Goal: Task Accomplishment & Management: Complete application form

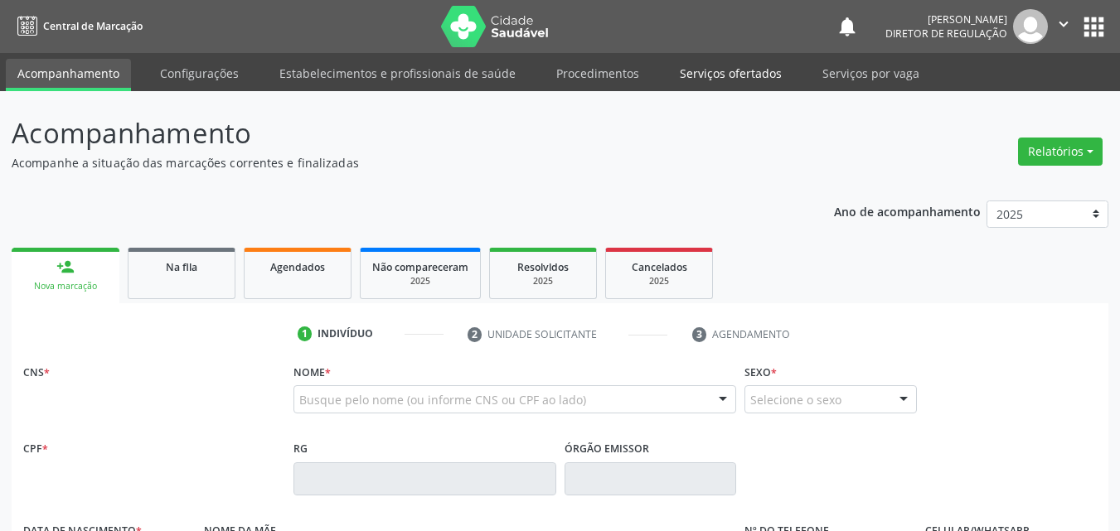
click at [716, 81] on link "Serviços ofertados" at bounding box center [730, 73] width 125 height 29
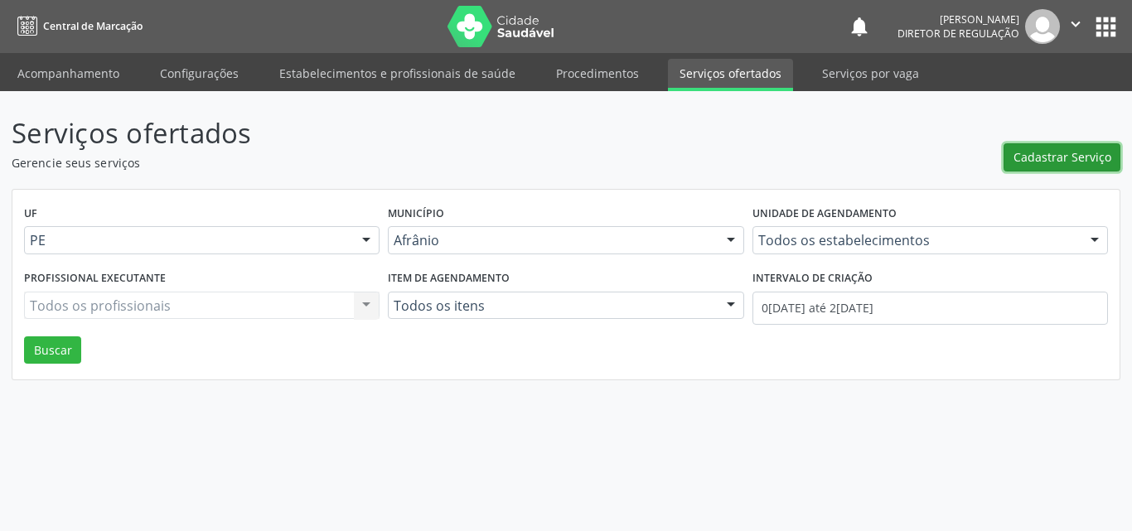
click at [1092, 153] on span "Cadastrar Serviço" at bounding box center [1063, 156] width 98 height 17
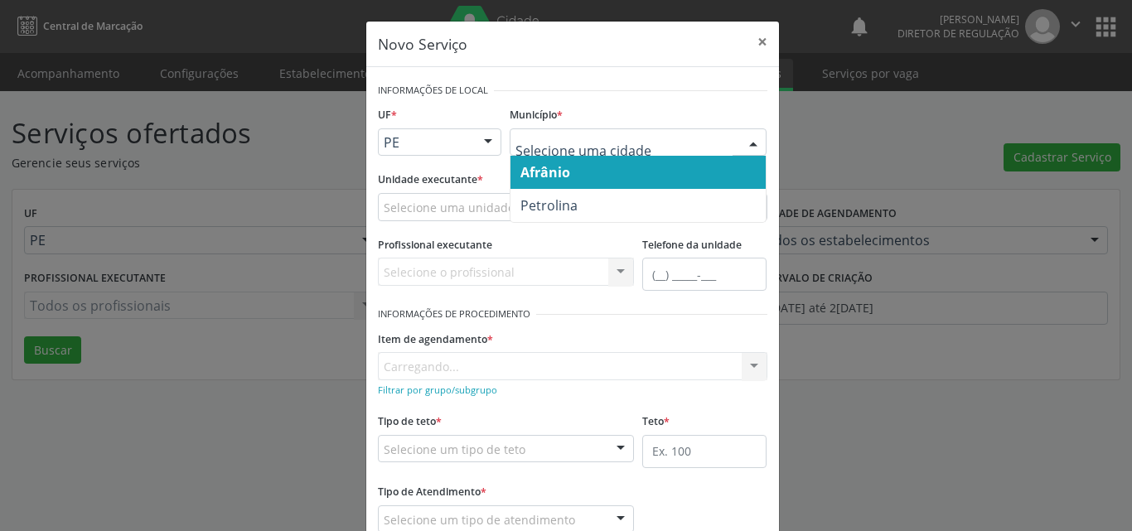
click at [584, 133] on div at bounding box center [638, 142] width 257 height 28
click at [575, 179] on span "Afrânio" at bounding box center [638, 172] width 255 height 33
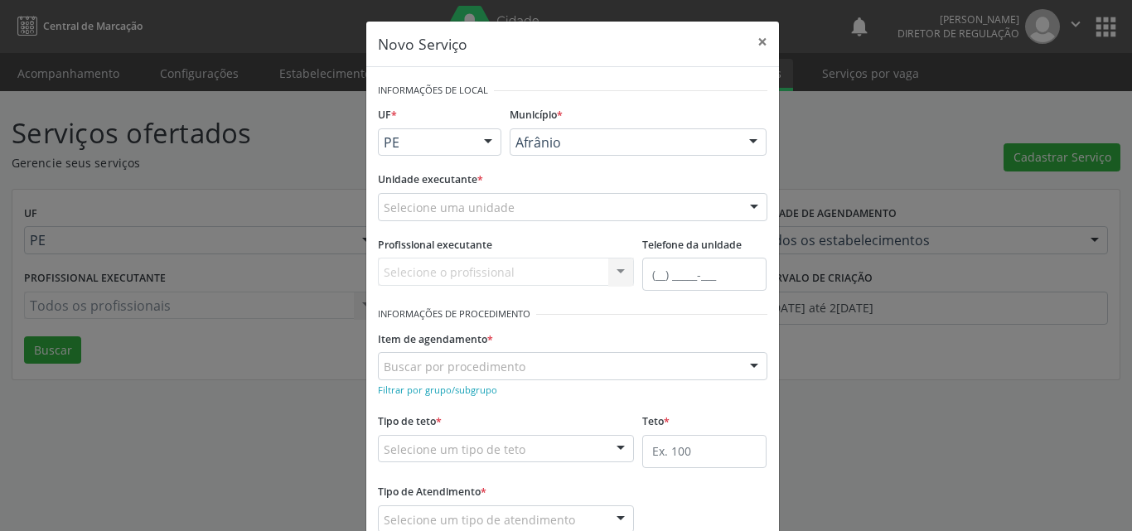
click at [575, 172] on span "Afrânio" at bounding box center [638, 172] width 255 height 33
click at [536, 211] on div "Selecione uma unidade" at bounding box center [573, 207] width 390 height 28
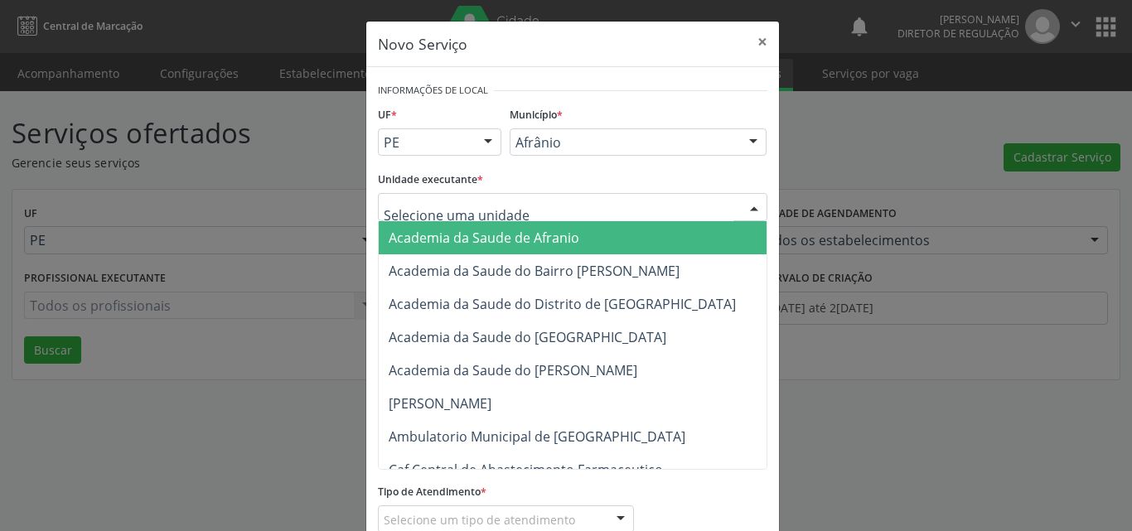
click at [535, 211] on input "text" at bounding box center [559, 215] width 350 height 33
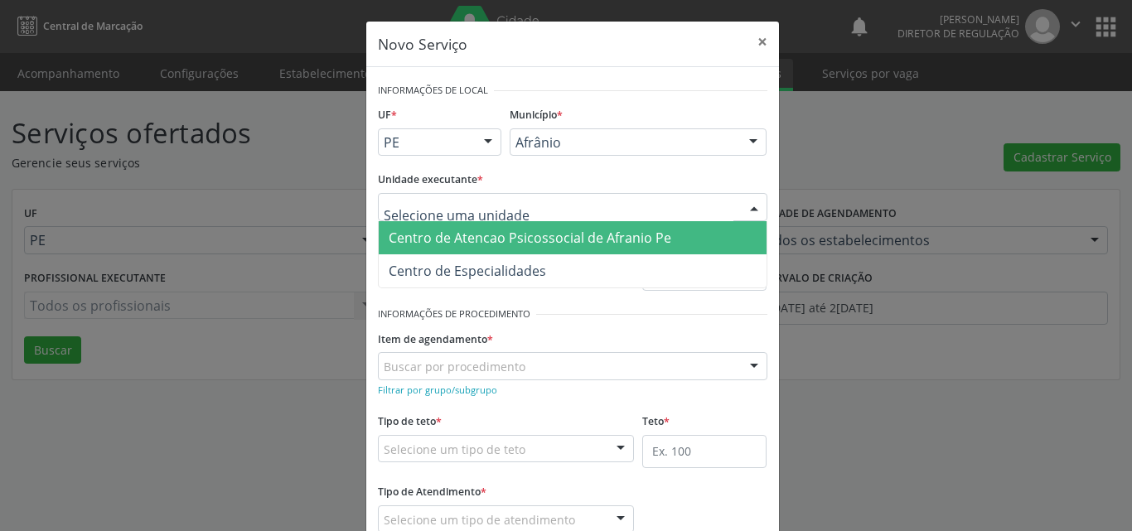
click at [535, 151] on div "Afrânio" at bounding box center [638, 142] width 257 height 28
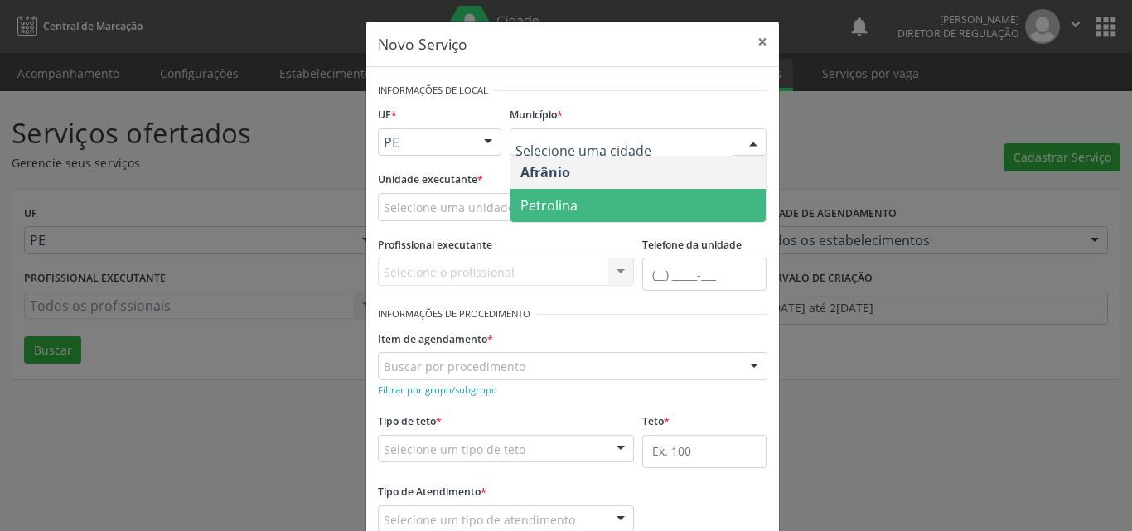
click at [535, 202] on span "Petrolina" at bounding box center [549, 205] width 57 height 18
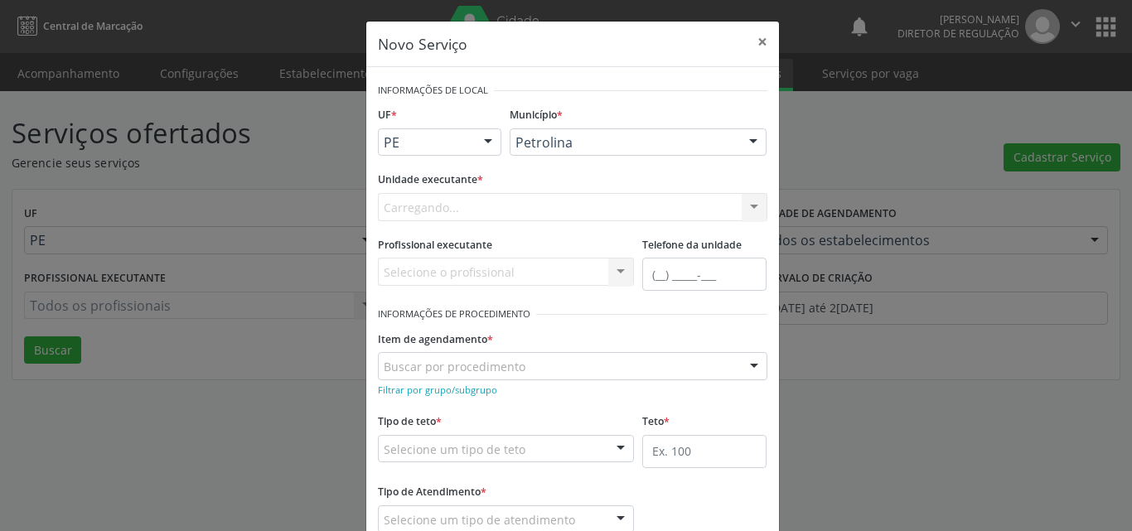
click at [503, 194] on div "Carregando... Academia da Saude de Afranio Academia da Saude do Bairro [PERSON_…" at bounding box center [573, 207] width 390 height 28
click at [480, 204] on div "Carregando... Academia da Saude de Afranio Academia da Saude do Bairro [PERSON_…" at bounding box center [573, 207] width 390 height 28
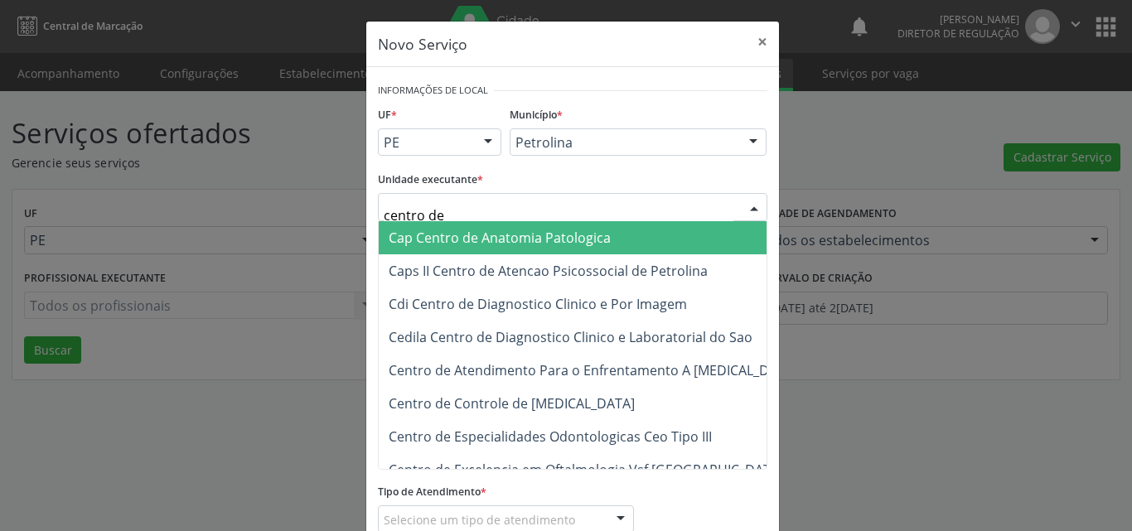
type input "centro de d"
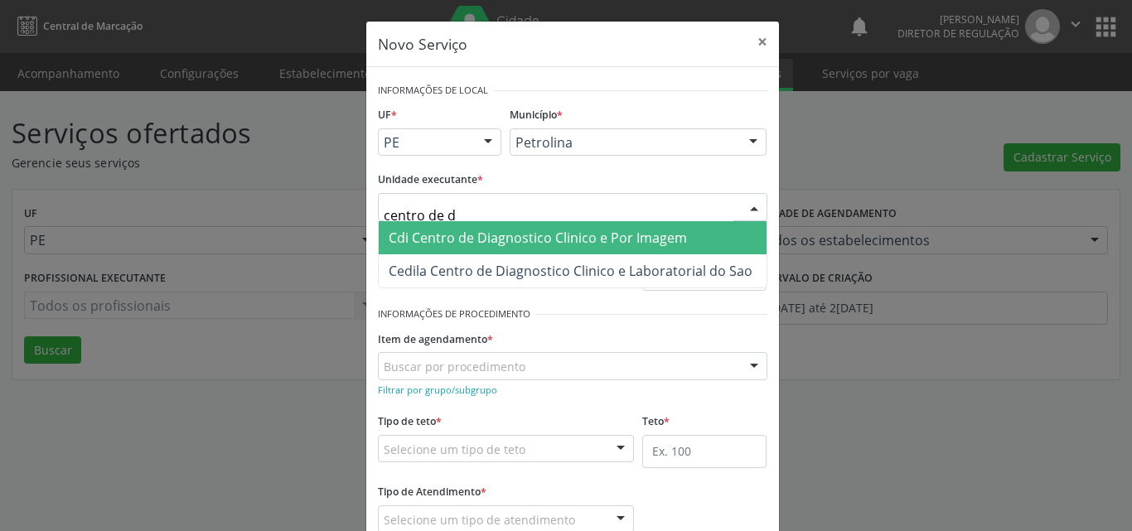
click at [539, 231] on span "Cdi Centro de Diagnostico Clinico e Por Imagem" at bounding box center [538, 238] width 298 height 18
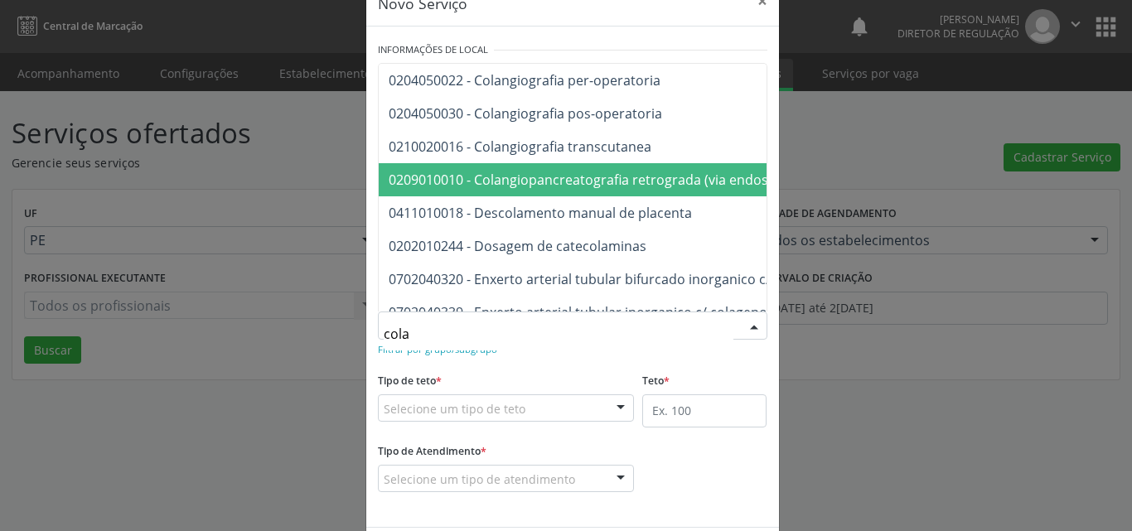
scroll to position [27, 0]
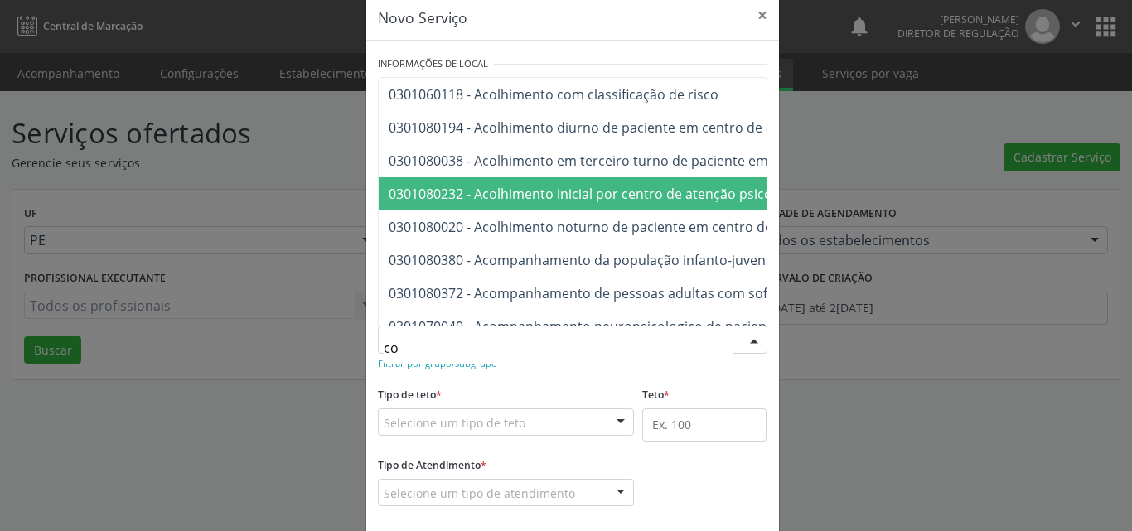
type input "c"
type input "ressonanc"
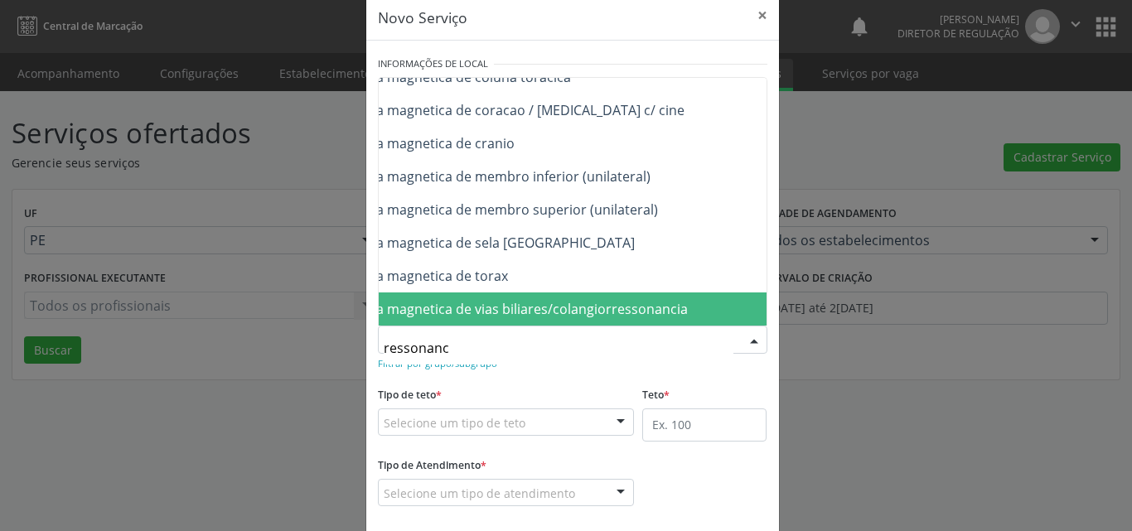
scroll to position [262, 205]
click at [579, 300] on span "0207030049 - Ressonancia magnetica de vias biliares/colangiorressonancia" at bounding box center [418, 309] width 468 height 18
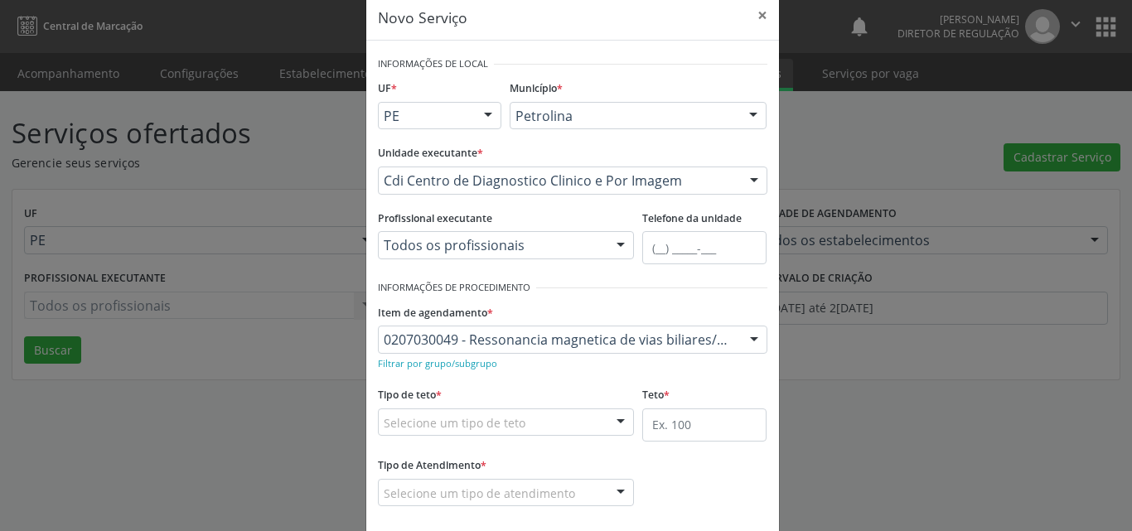
click at [532, 404] on div "Tipo de teto * Selecione um tipo de teto Teto financeiro Teto físico Nenhum res…" at bounding box center [506, 409] width 257 height 53
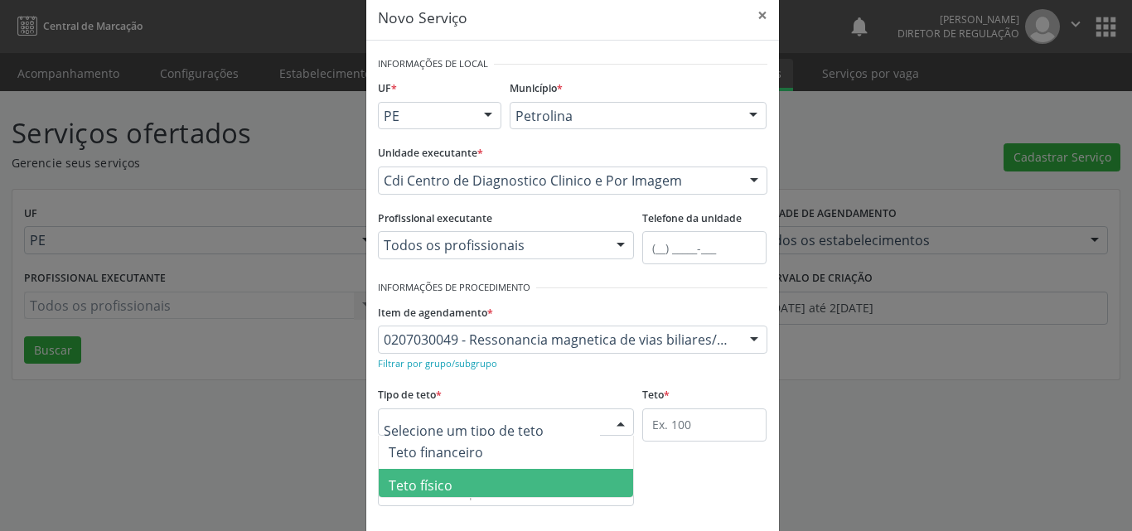
click at [431, 482] on span "Teto físico" at bounding box center [421, 486] width 64 height 18
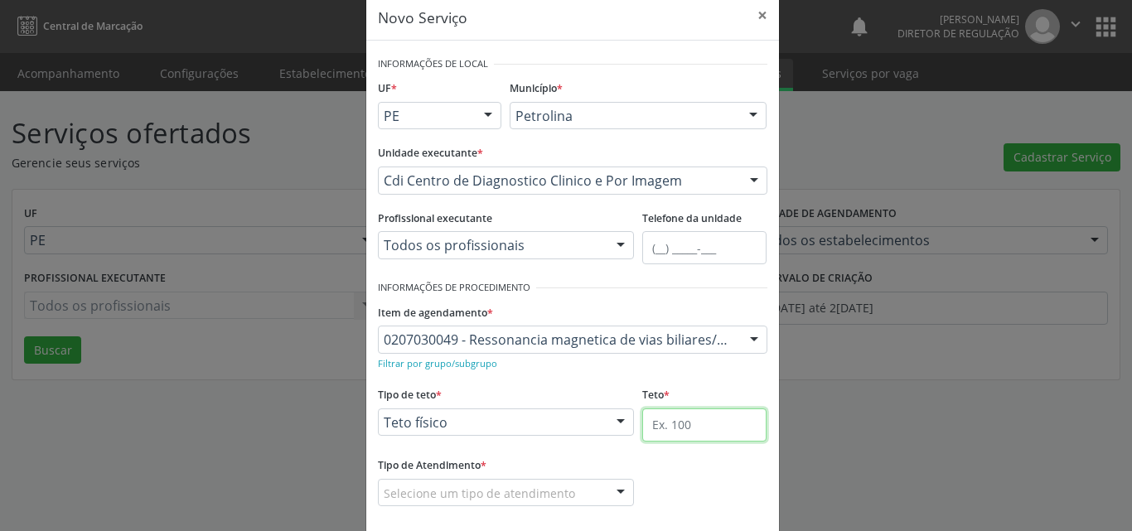
click at [683, 431] on input "text" at bounding box center [704, 425] width 124 height 33
type input "1"
drag, startPoint x: 570, startPoint y: 476, endPoint x: 564, endPoint y: 484, distance: 10.1
click at [568, 482] on div "Tipo de Atendimento * Selecione um tipo de atendimento Ordem de chegada Horário…" at bounding box center [506, 479] width 257 height 53
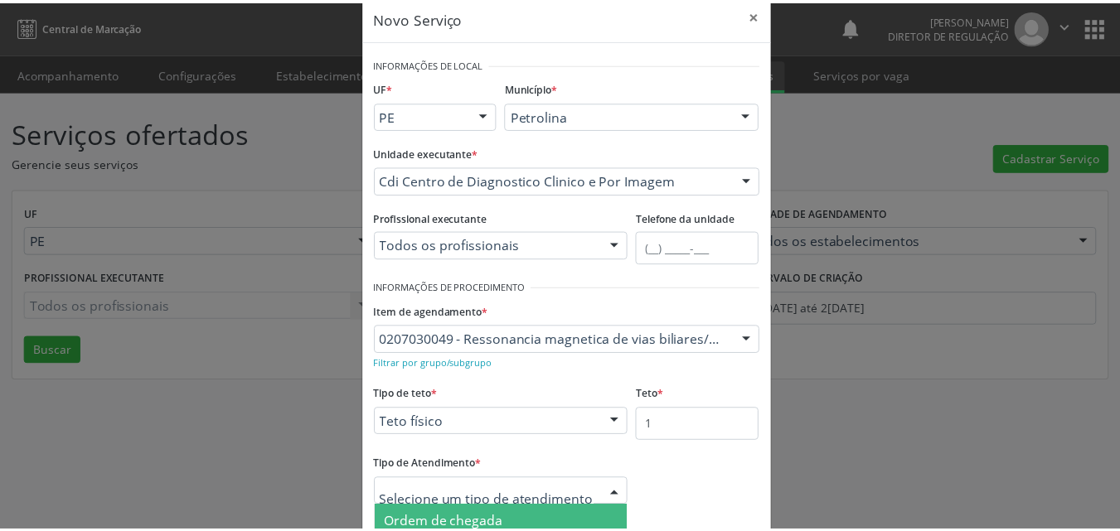
scroll to position [109, 0]
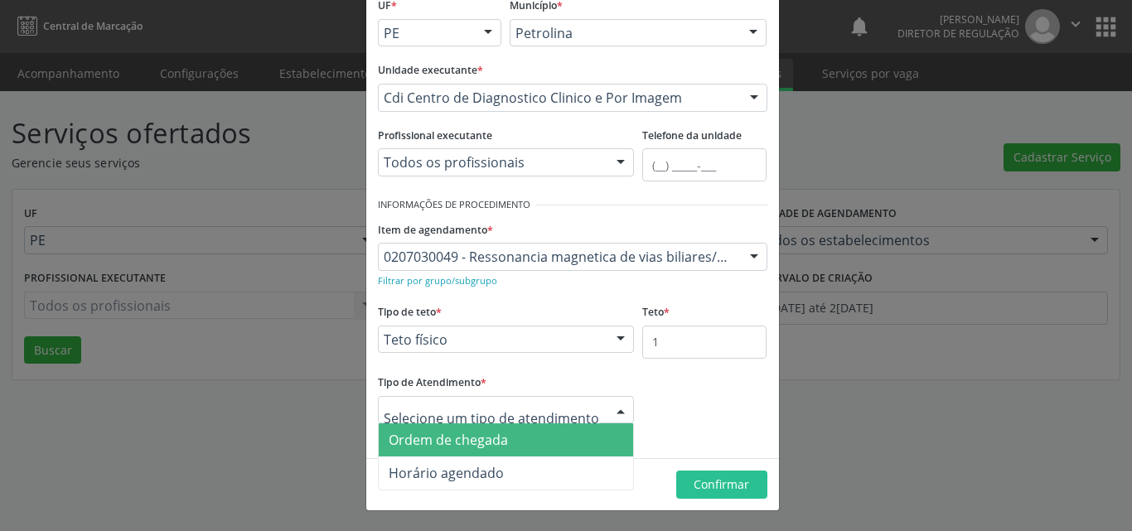
click at [491, 436] on span "Ordem de chegada" at bounding box center [448, 440] width 119 height 18
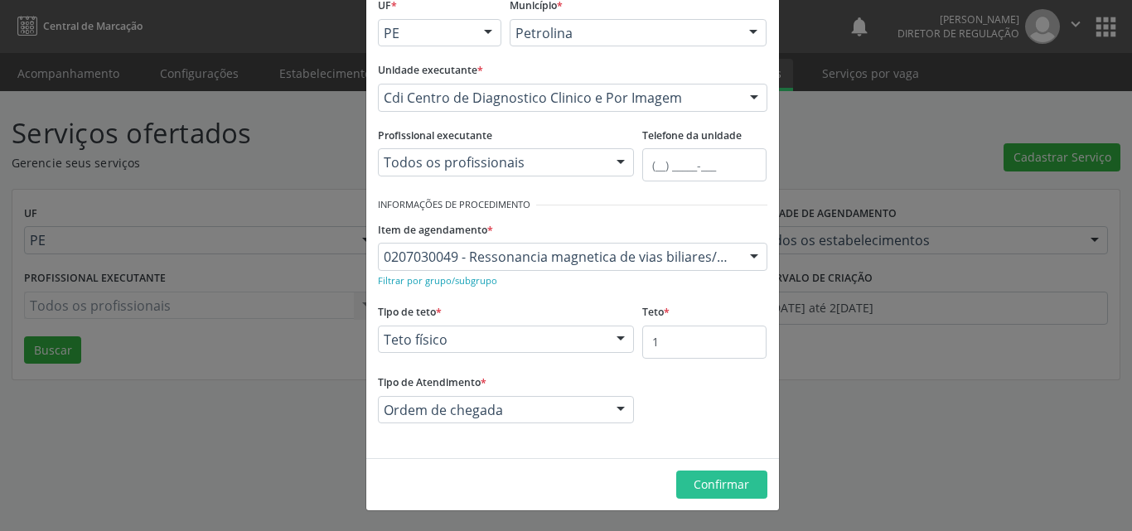
click at [725, 468] on footer "Confirmar" at bounding box center [572, 484] width 413 height 52
click at [700, 507] on footer "Confirmar" at bounding box center [572, 484] width 413 height 52
click at [704, 501] on footer "Confirmar" at bounding box center [572, 484] width 413 height 52
click at [704, 492] on span "Confirmar" at bounding box center [722, 485] width 56 height 16
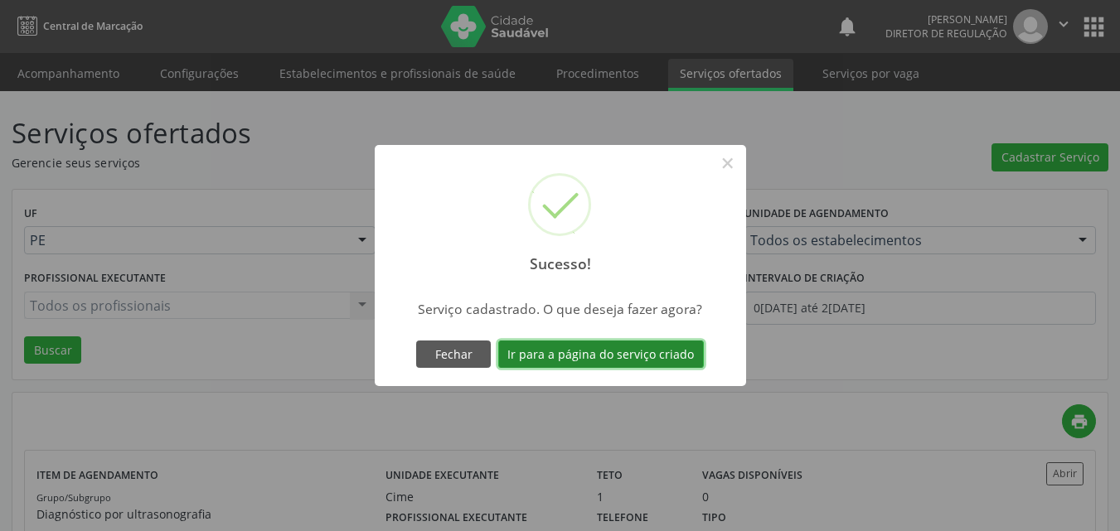
click at [620, 356] on button "Ir para a página do serviço criado" at bounding box center [601, 355] width 206 height 28
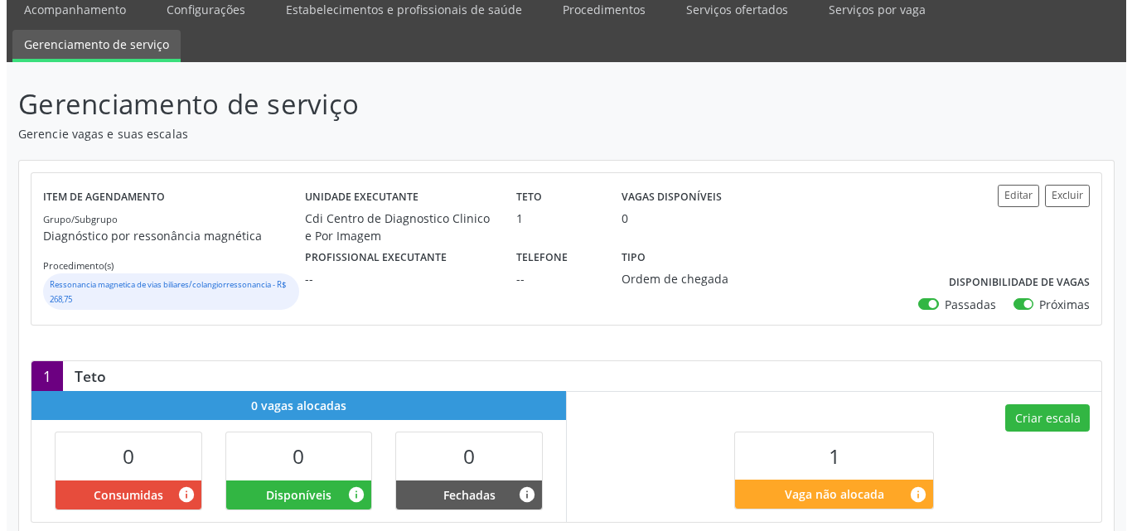
scroll to position [83, 0]
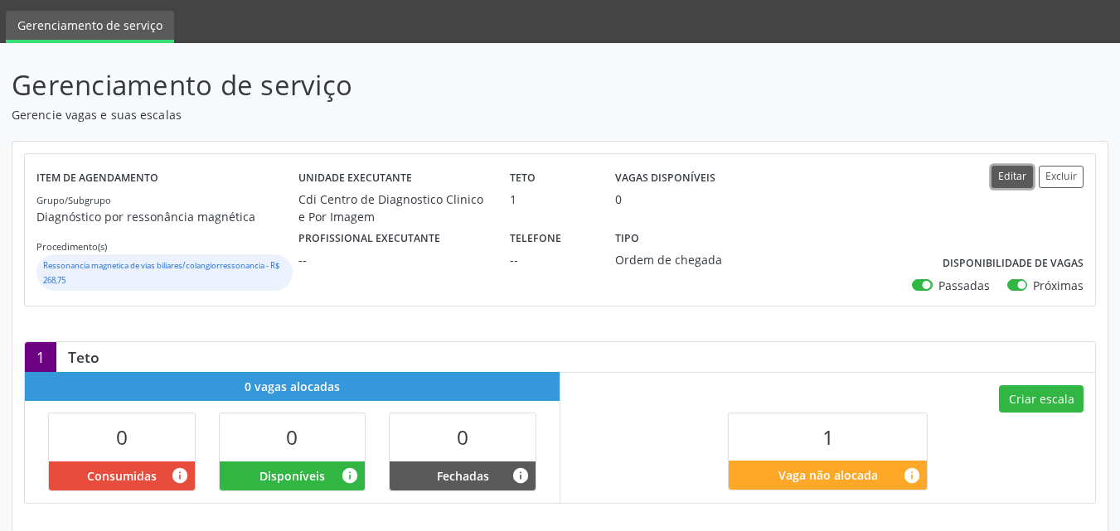
click at [1015, 178] on button "Editar" at bounding box center [1011, 177] width 41 height 22
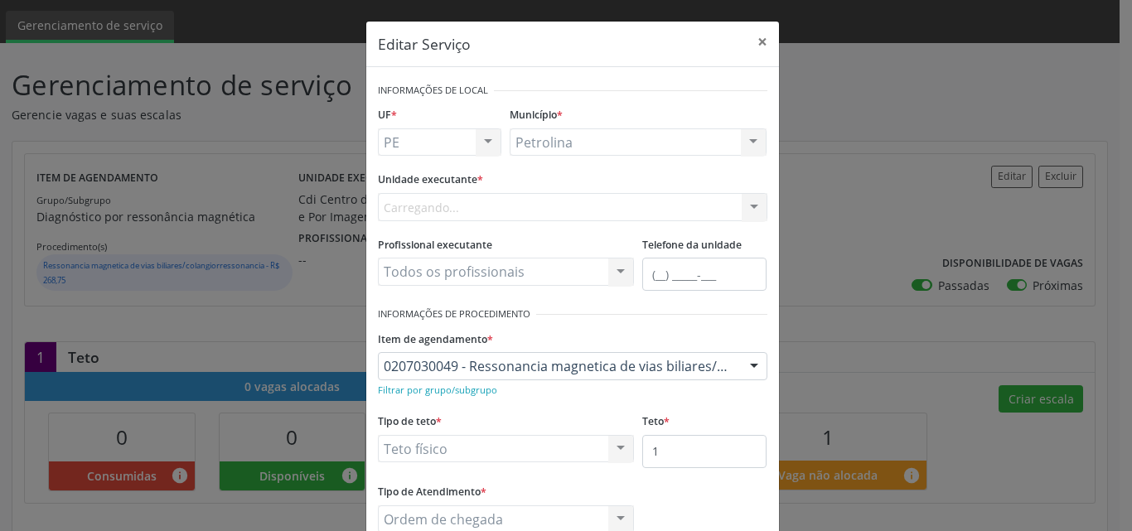
scroll to position [0, 0]
click at [461, 392] on small "Filtrar por grupo/subgrupo" at bounding box center [437, 390] width 119 height 12
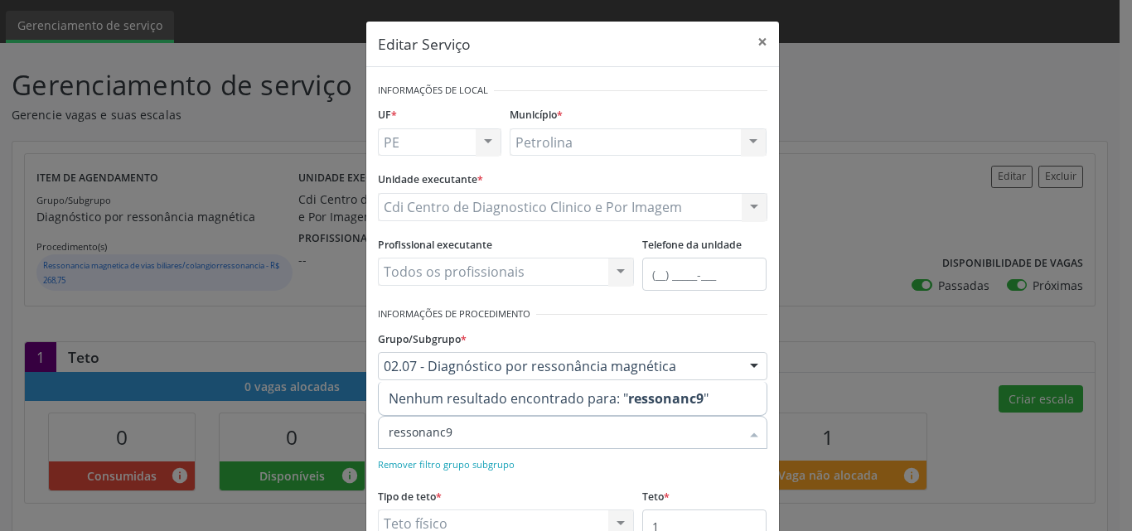
type input "ressonanc"
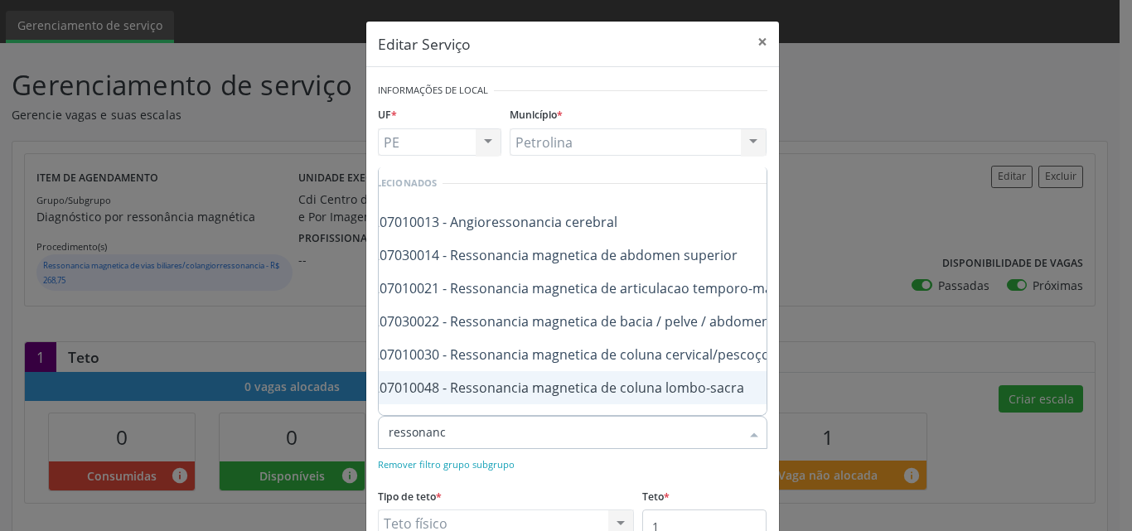
scroll to position [83, 35]
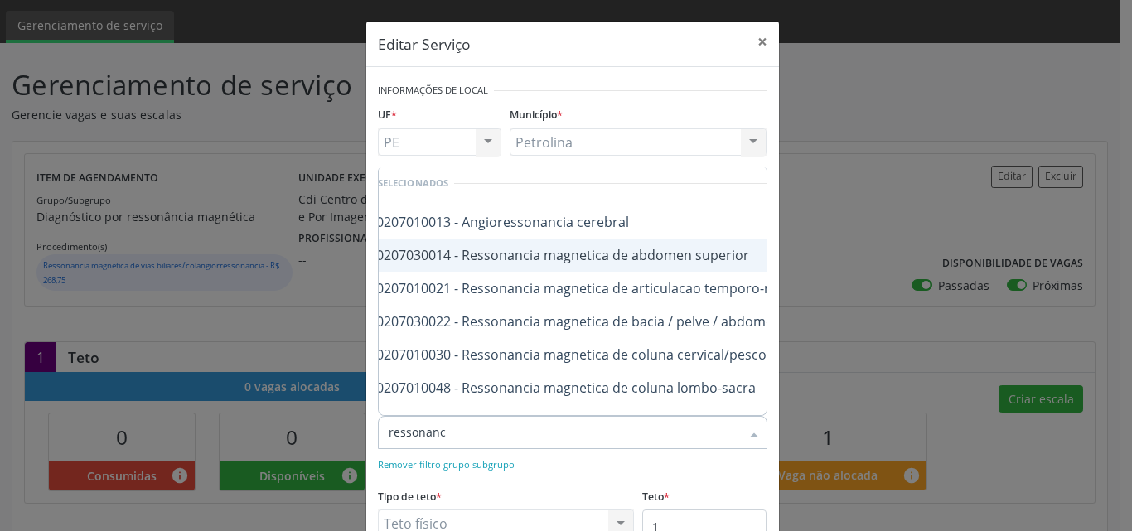
click at [450, 254] on div "0207030014 - Ressonancia magnetica de abdomen superior" at bounding box center [627, 255] width 546 height 13
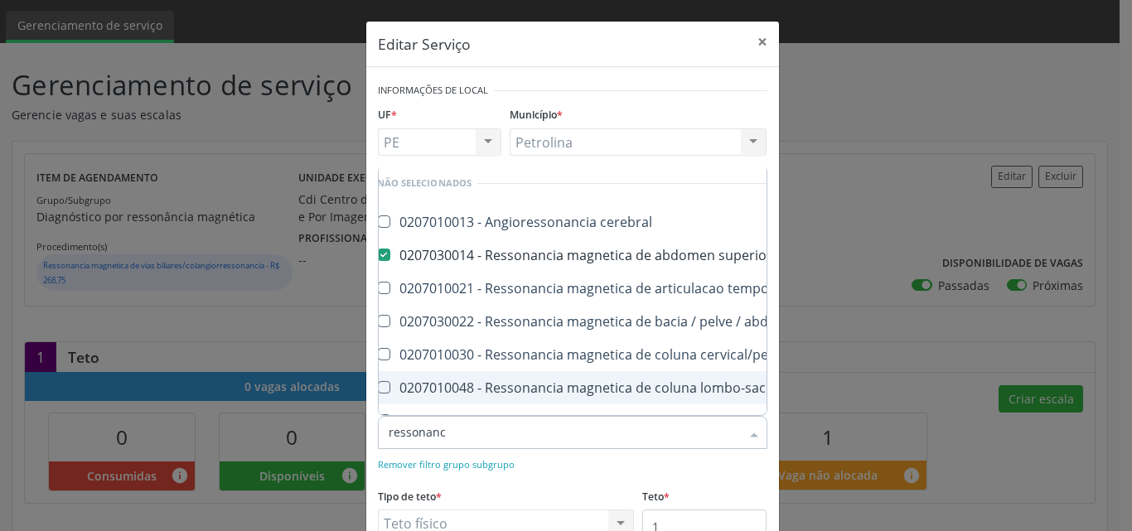
scroll to position [83, 0]
click at [574, 483] on form "Informações de Local UF * PE BA PE Nenhum resultado encontrado para: " " Não há…" at bounding box center [573, 355] width 390 height 553
checkbox superior "false"
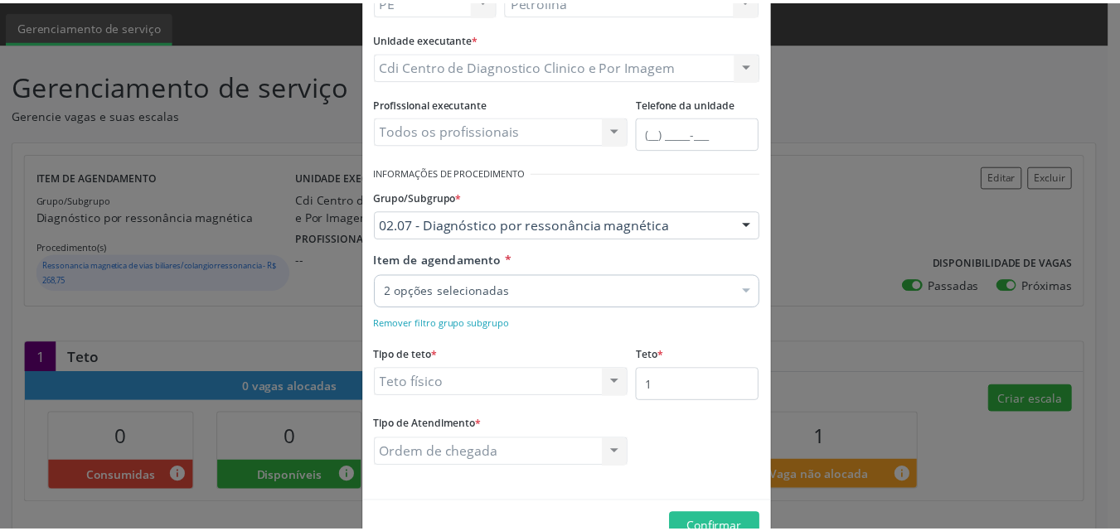
scroll to position [166, 0]
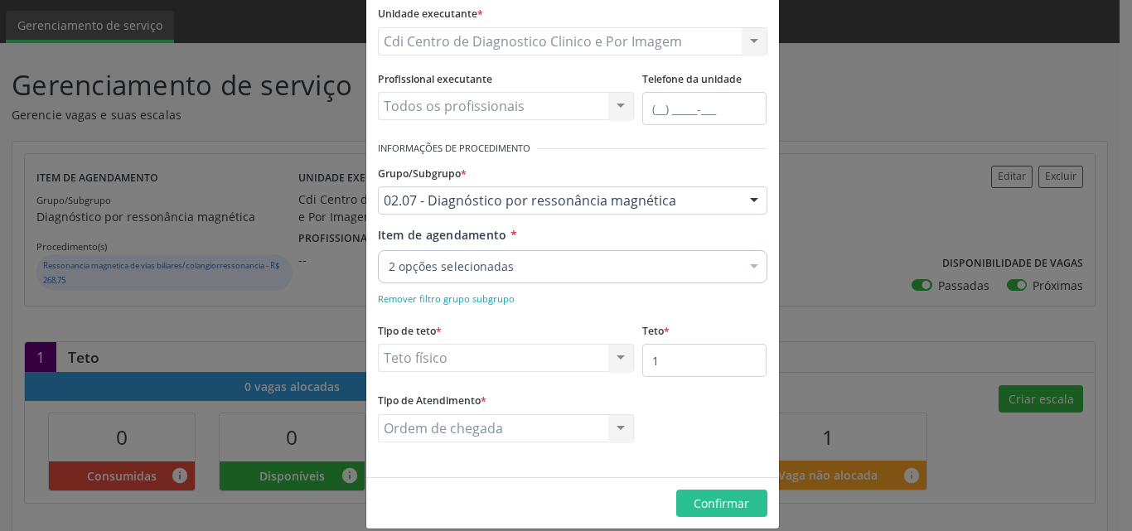
click at [497, 348] on div "Teto físico Teto financeiro Teto físico Nenhum resultado encontrado para: " " N…" at bounding box center [506, 358] width 257 height 28
click at [741, 510] on span "Confirmar" at bounding box center [722, 504] width 56 height 16
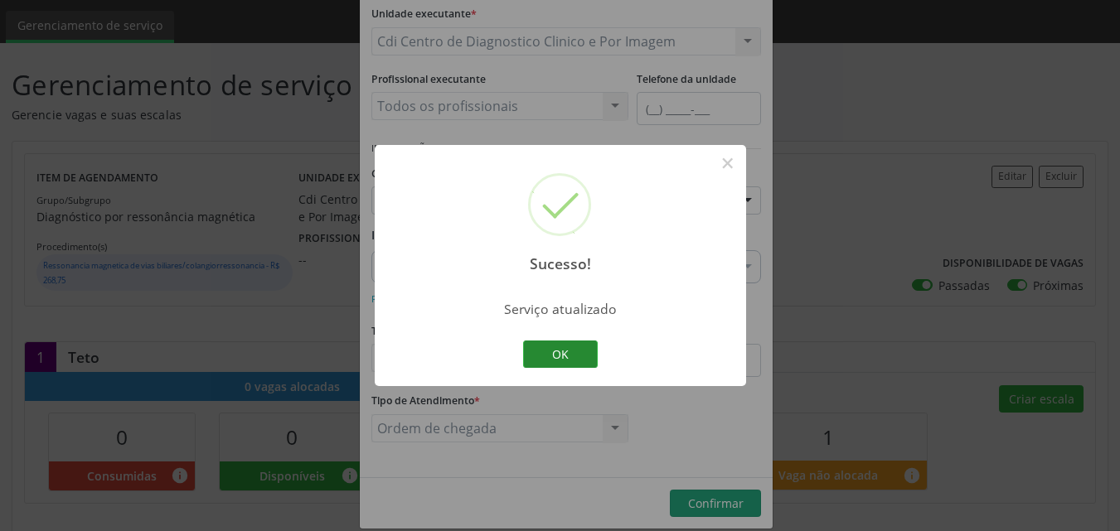
click at [549, 359] on button "OK" at bounding box center [560, 355] width 75 height 28
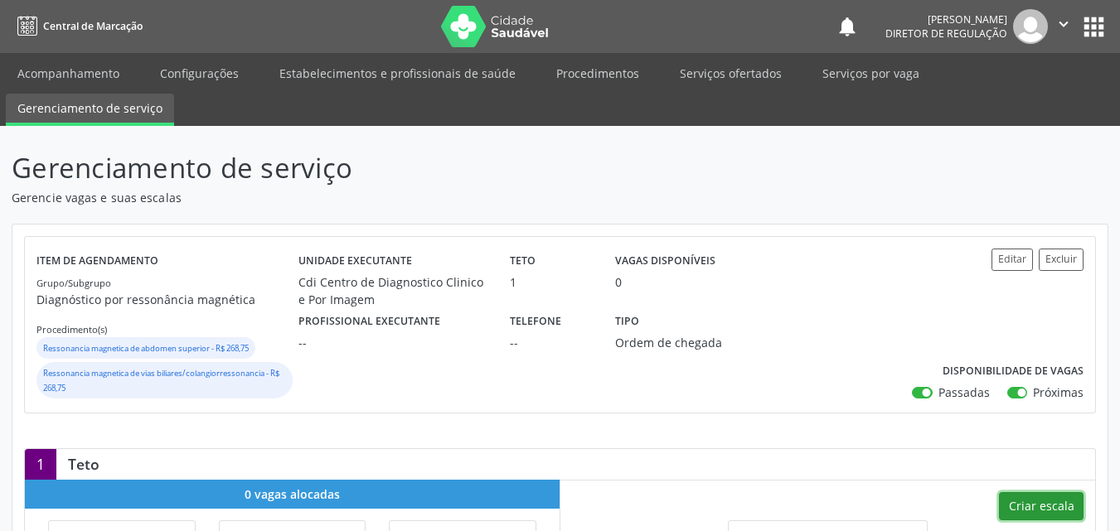
click at [1056, 501] on button "Criar escala" at bounding box center [1041, 506] width 85 height 28
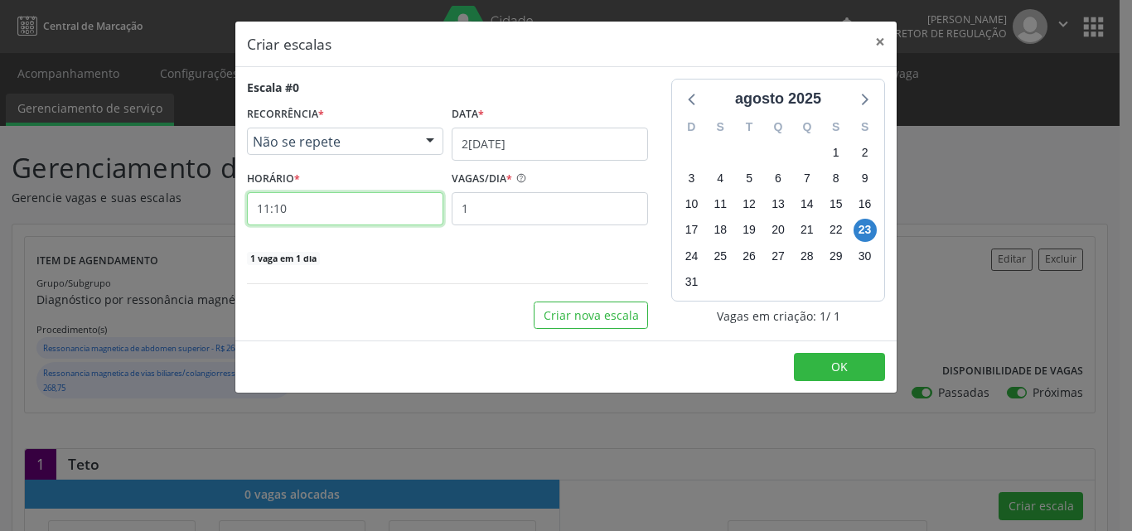
click at [355, 212] on input "11:10" at bounding box center [345, 208] width 196 height 33
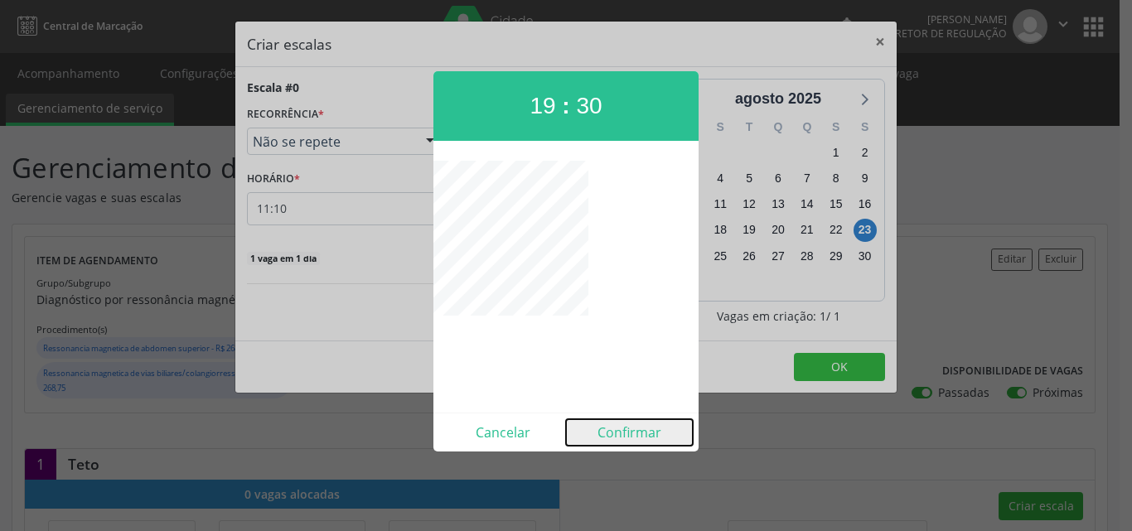
click at [649, 438] on button "Confirmar" at bounding box center [629, 432] width 127 height 27
type input "19:30"
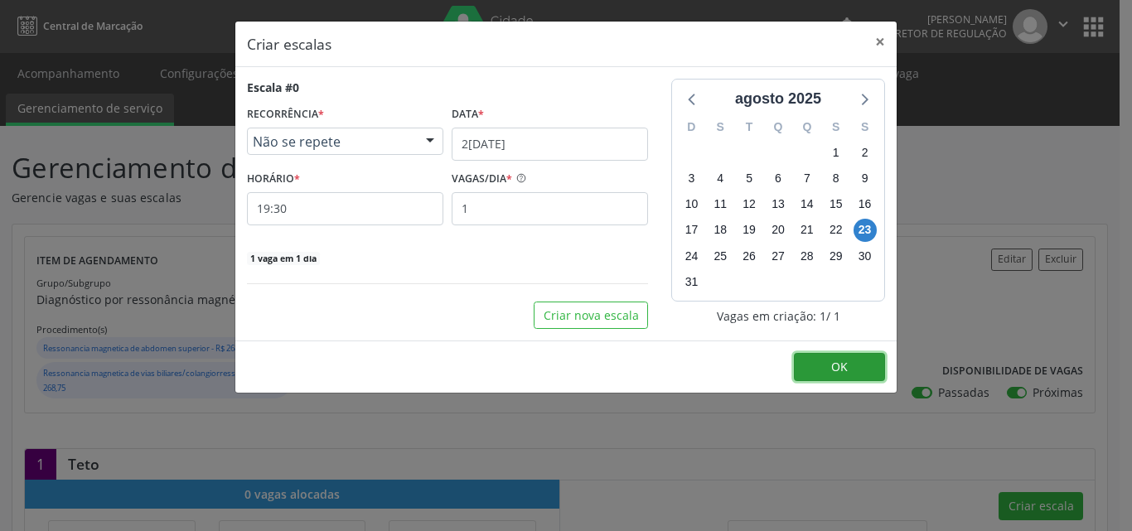
click at [835, 375] on button "OK" at bounding box center [839, 367] width 91 height 28
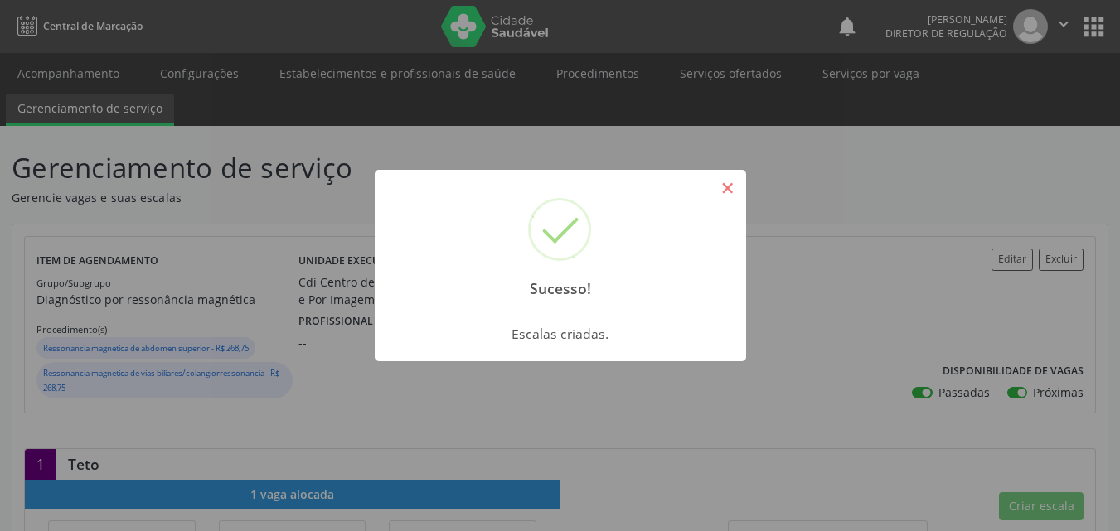
click at [735, 190] on button "×" at bounding box center [728, 188] width 28 height 28
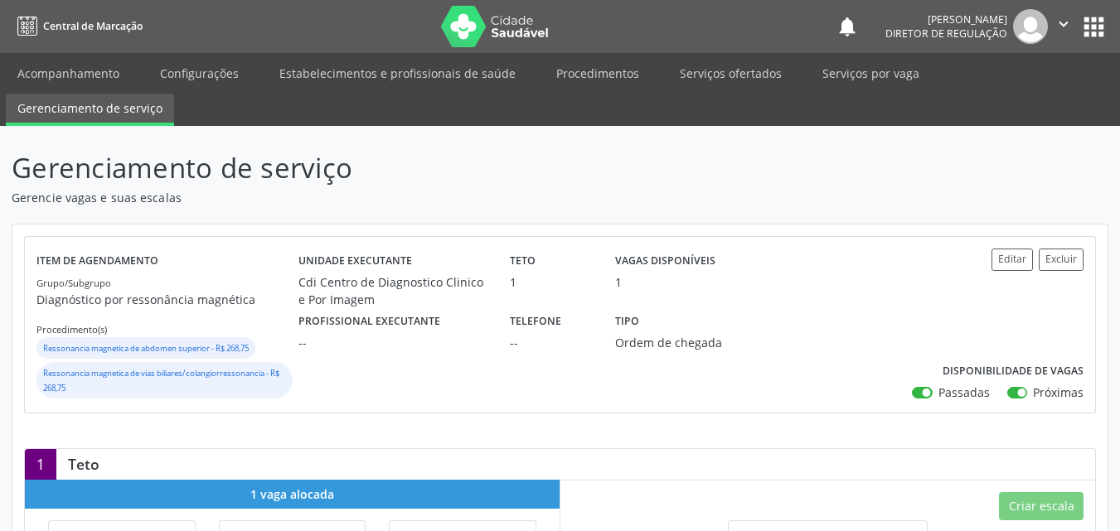
click at [1080, 29] on button "apps" at bounding box center [1093, 26] width 29 height 29
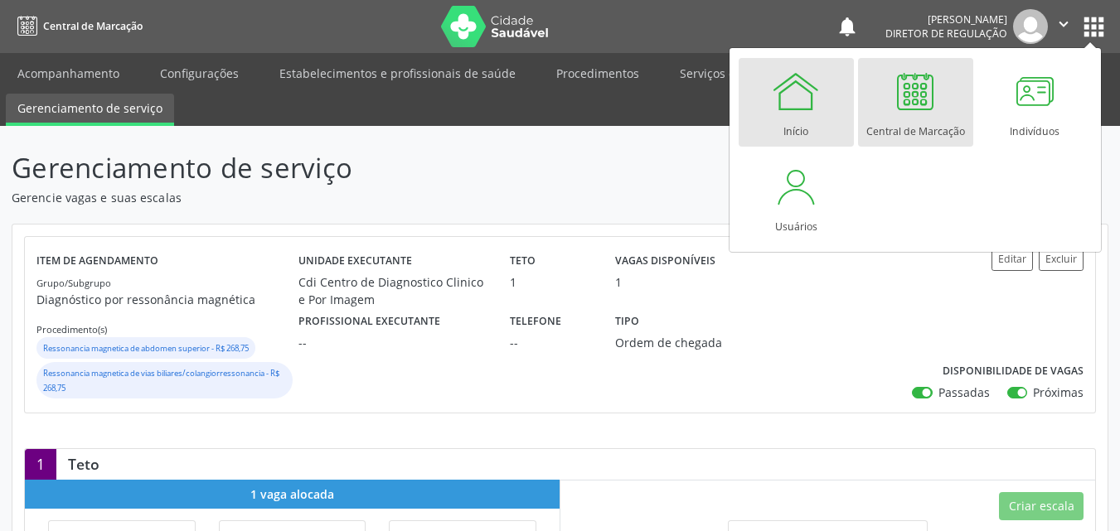
click at [802, 102] on div at bounding box center [796, 91] width 50 height 50
